Goal: Transaction & Acquisition: Purchase product/service

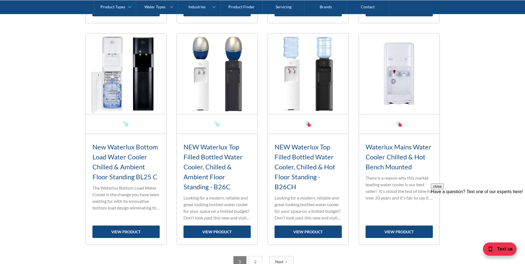
scroll to position [831, 0]
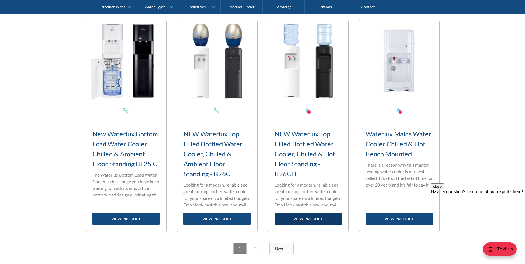
click at [298, 219] on link "view product" at bounding box center [308, 219] width 67 height 12
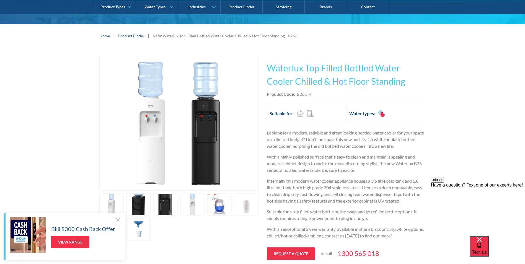
click at [139, 205] on link "open lightbox" at bounding box center [138, 205] width 24 height 22
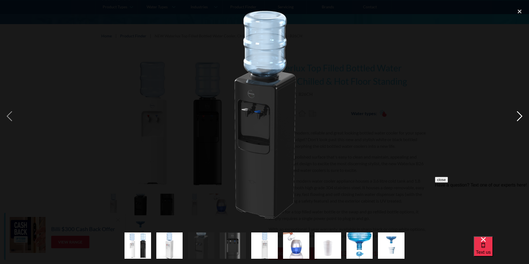
click at [522, 115] on div "next image" at bounding box center [520, 116] width 19 height 222
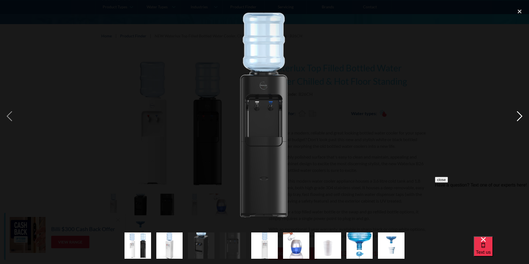
click at [522, 115] on div "next image" at bounding box center [520, 116] width 19 height 222
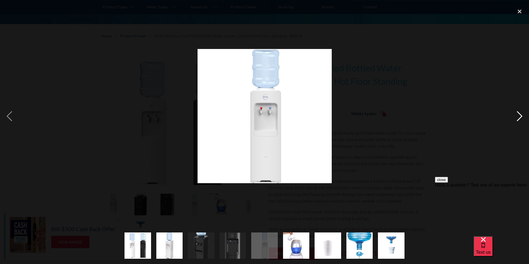
click at [522, 115] on div "next image" at bounding box center [520, 116] width 19 height 222
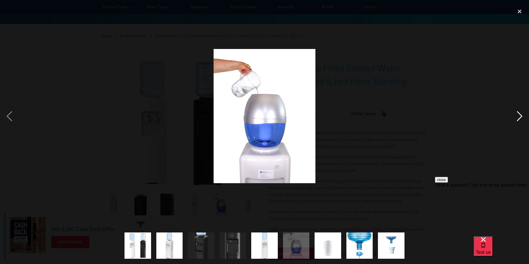
click at [522, 115] on div "next image" at bounding box center [520, 116] width 19 height 222
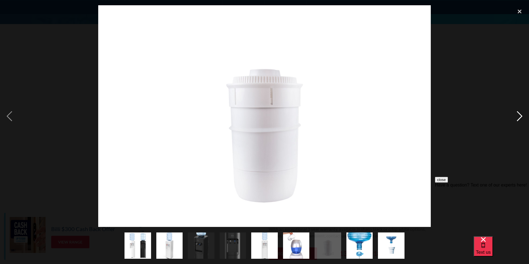
click at [522, 115] on div "next image" at bounding box center [520, 116] width 19 height 222
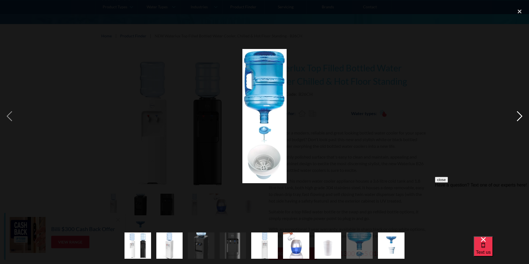
click at [522, 115] on div "next image" at bounding box center [520, 116] width 19 height 222
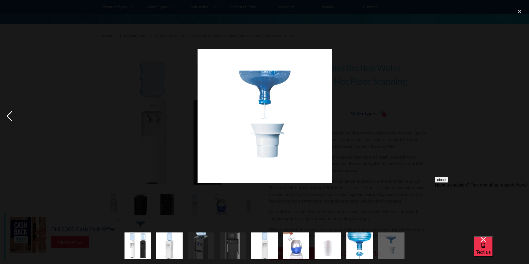
click at [10, 114] on div "previous image" at bounding box center [9, 116] width 19 height 222
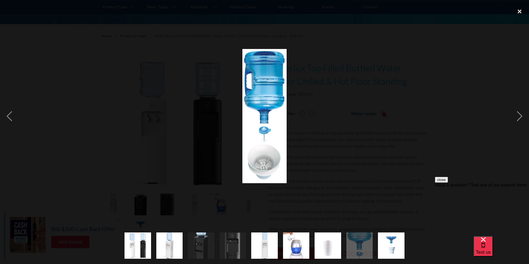
click at [519, 9] on div "close lightbox" at bounding box center [520, 11] width 19 height 12
